Goal: Task Accomplishment & Management: Manage account settings

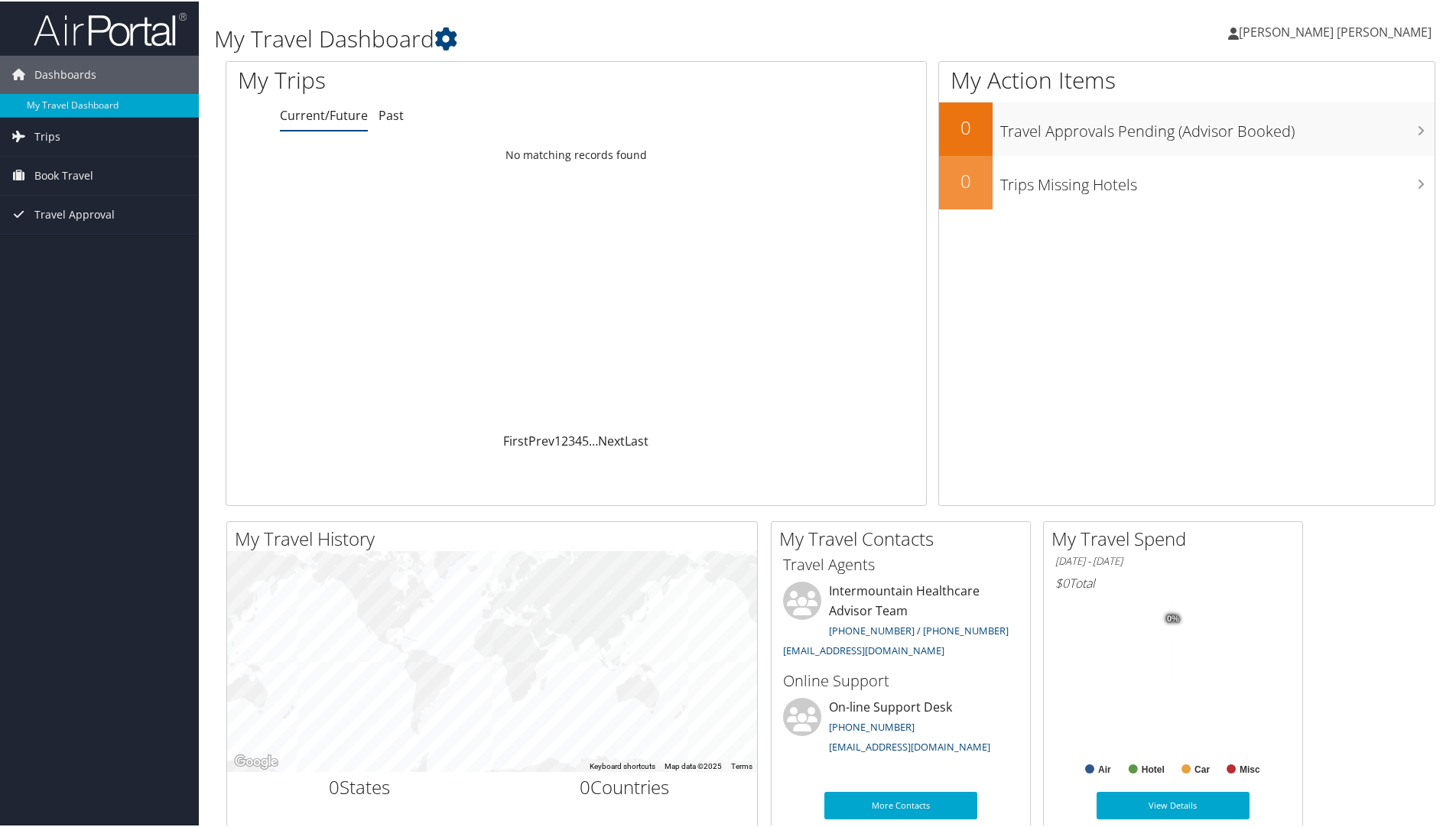
click at [1342, 23] on span "[PERSON_NAME] [PERSON_NAME]" at bounding box center [1335, 30] width 192 height 16
click at [1328, 131] on link "View Travel Profile" at bounding box center [1343, 136] width 171 height 26
